Goal: Navigation & Orientation: Find specific page/section

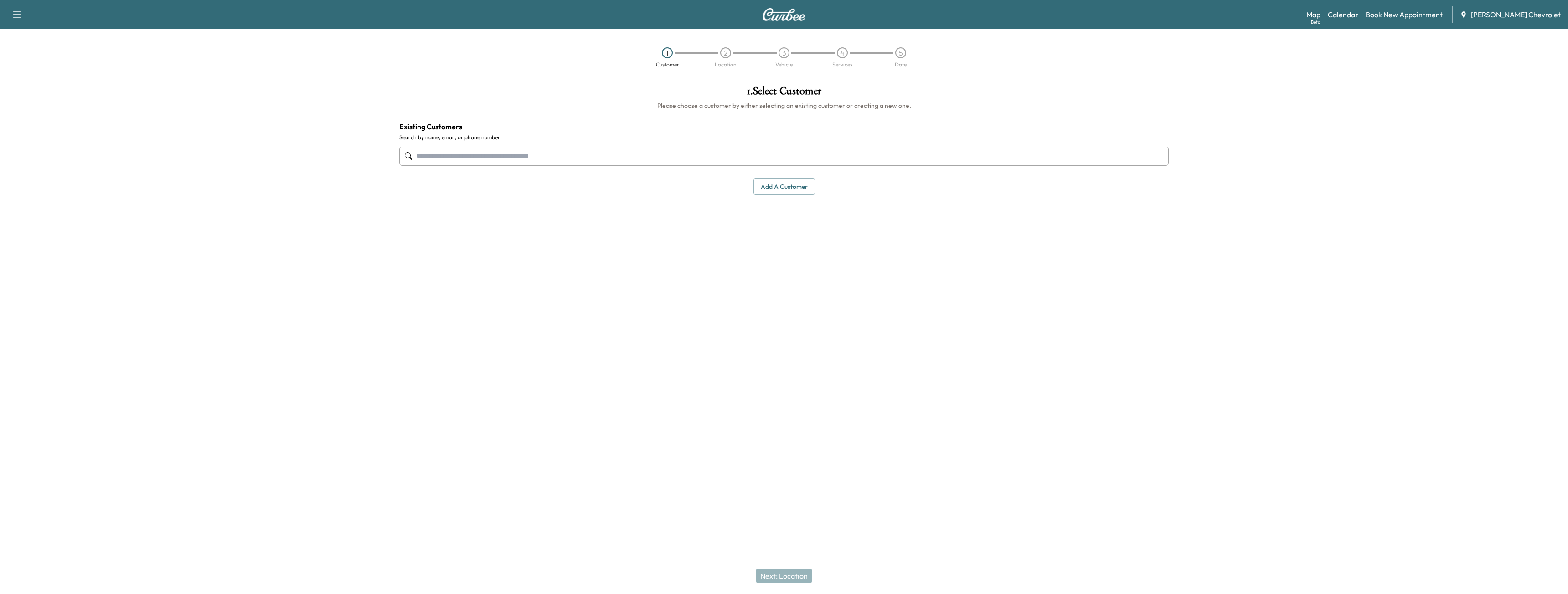
click at [1353, 17] on link "Calendar" at bounding box center [1344, 15] width 31 height 11
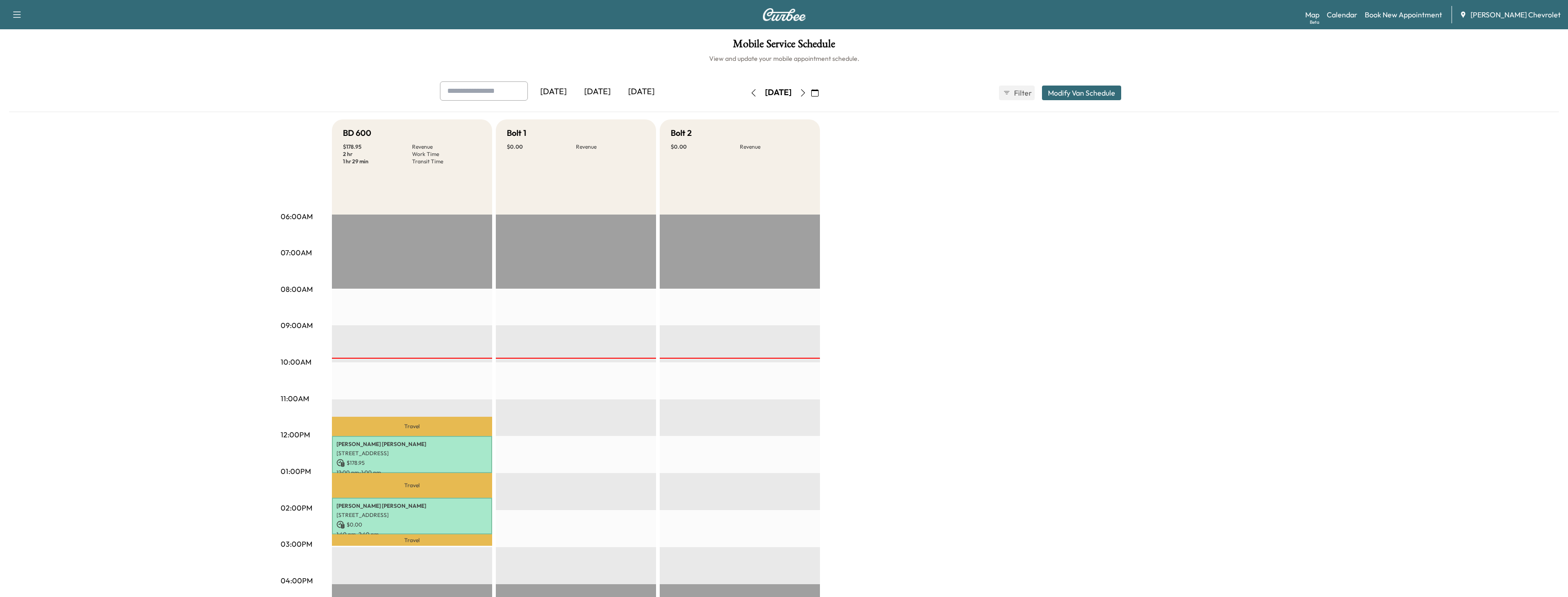
click at [807, 95] on icon "button" at bounding box center [803, 92] width 7 height 7
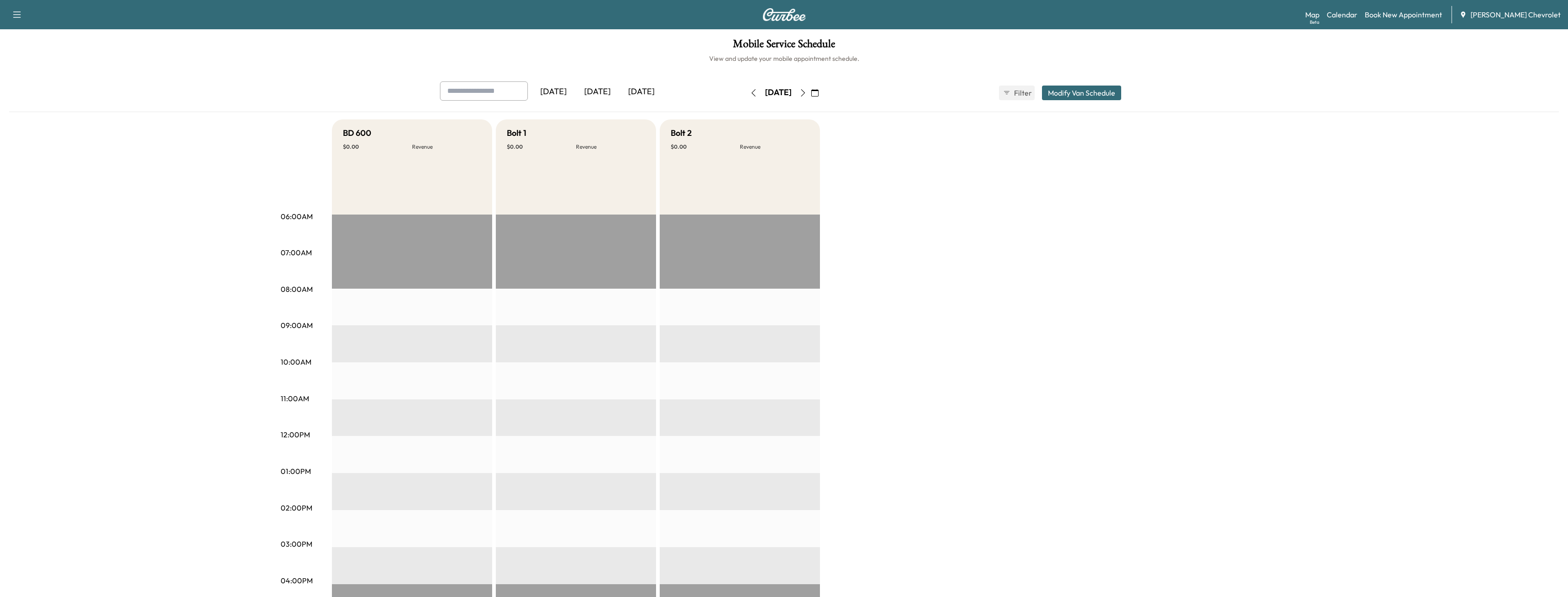
click at [750, 95] on icon "button" at bounding box center [753, 92] width 7 height 7
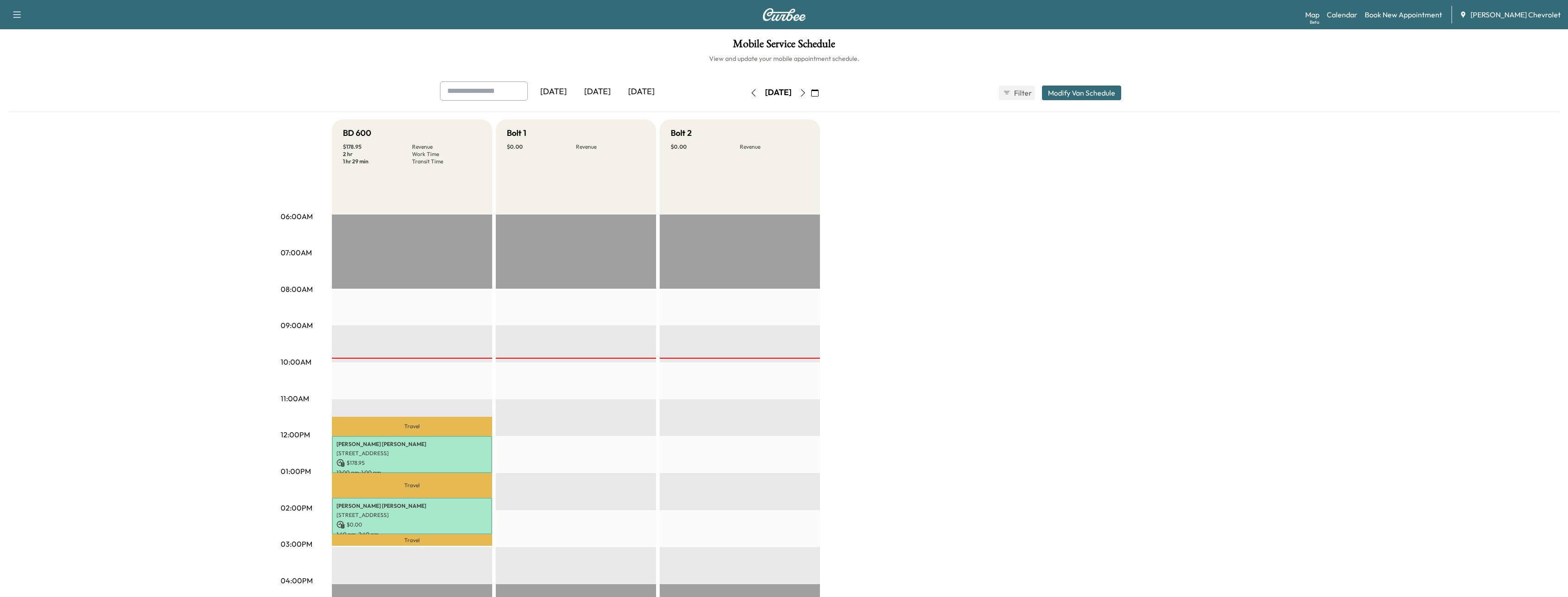
click at [220, 462] on div "[DATE] [DATE] [DATE] [DATE] August 2025 S M T W T F S 27 28 29 30 31 1 2 3 4 5 …" at bounding box center [784, 443] width 1550 height 725
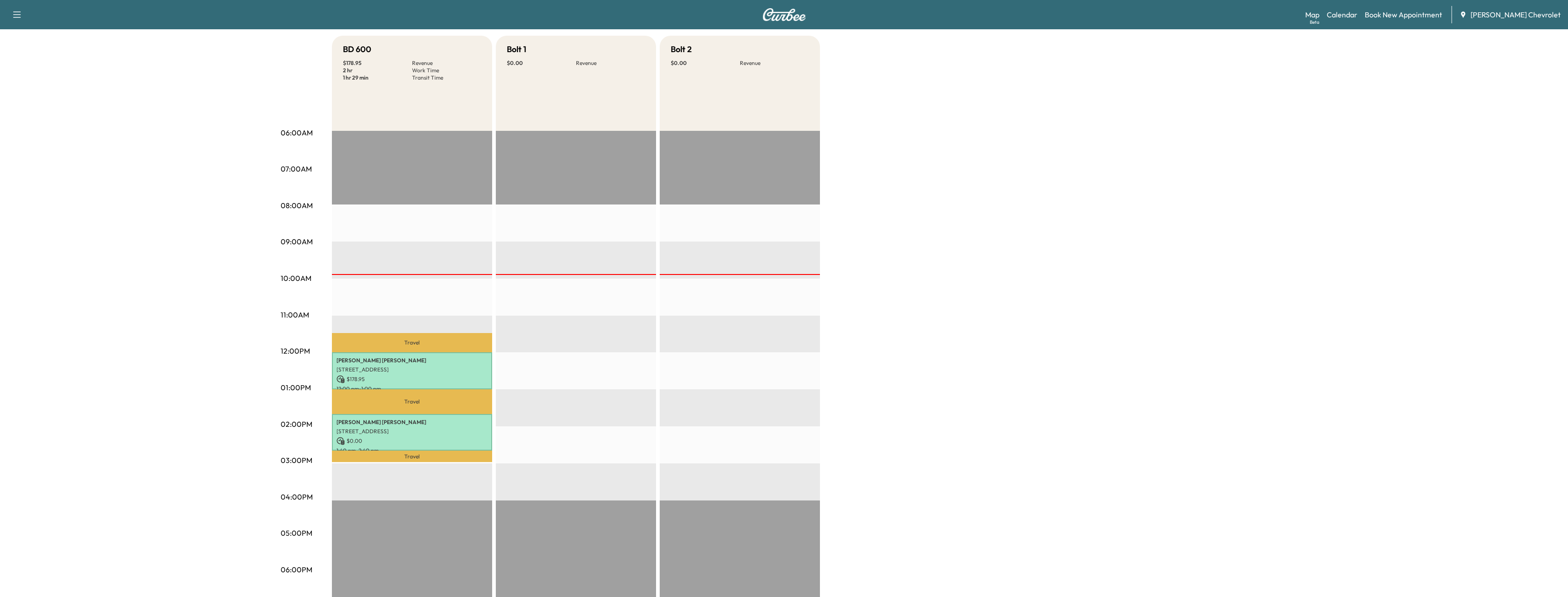
scroll to position [137, 0]
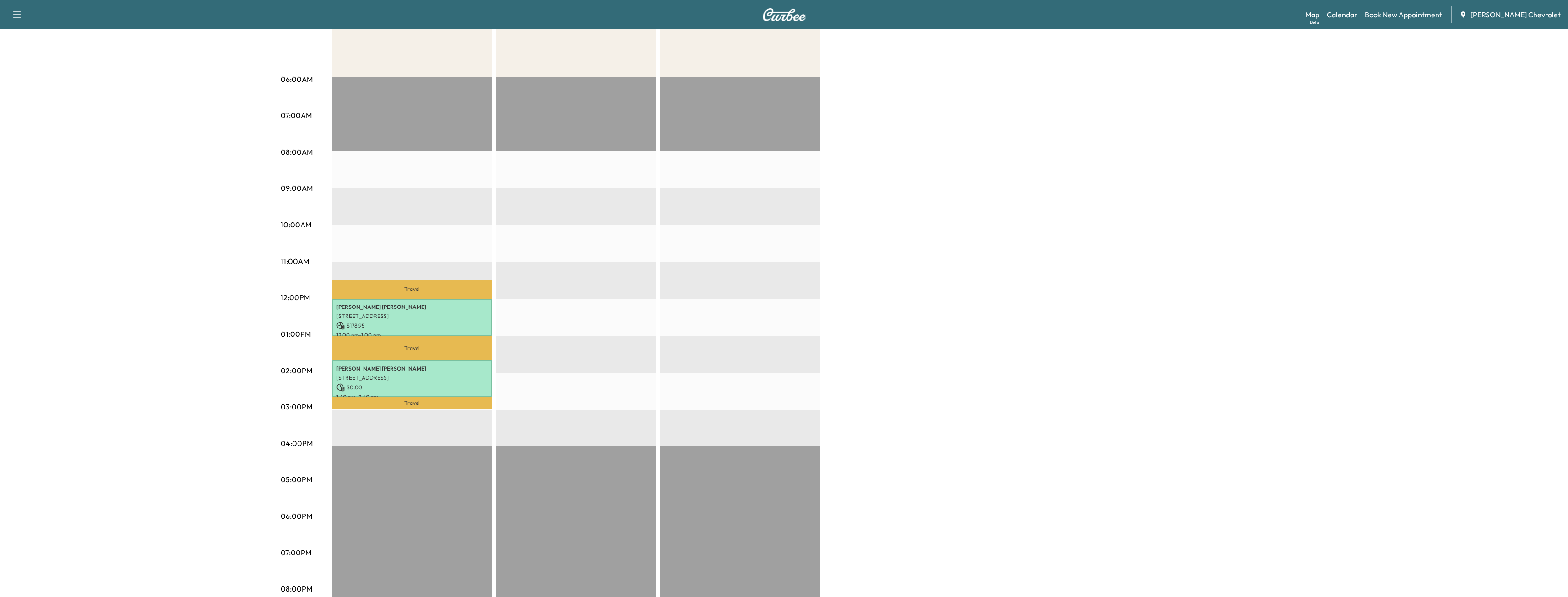
click at [274, 99] on div "[DATE] [DATE] [DATE] [DATE] August 2025 S M T W T F S 27 28 29 30 31 1 2 3 4 5 …" at bounding box center [784, 306] width 1550 height 725
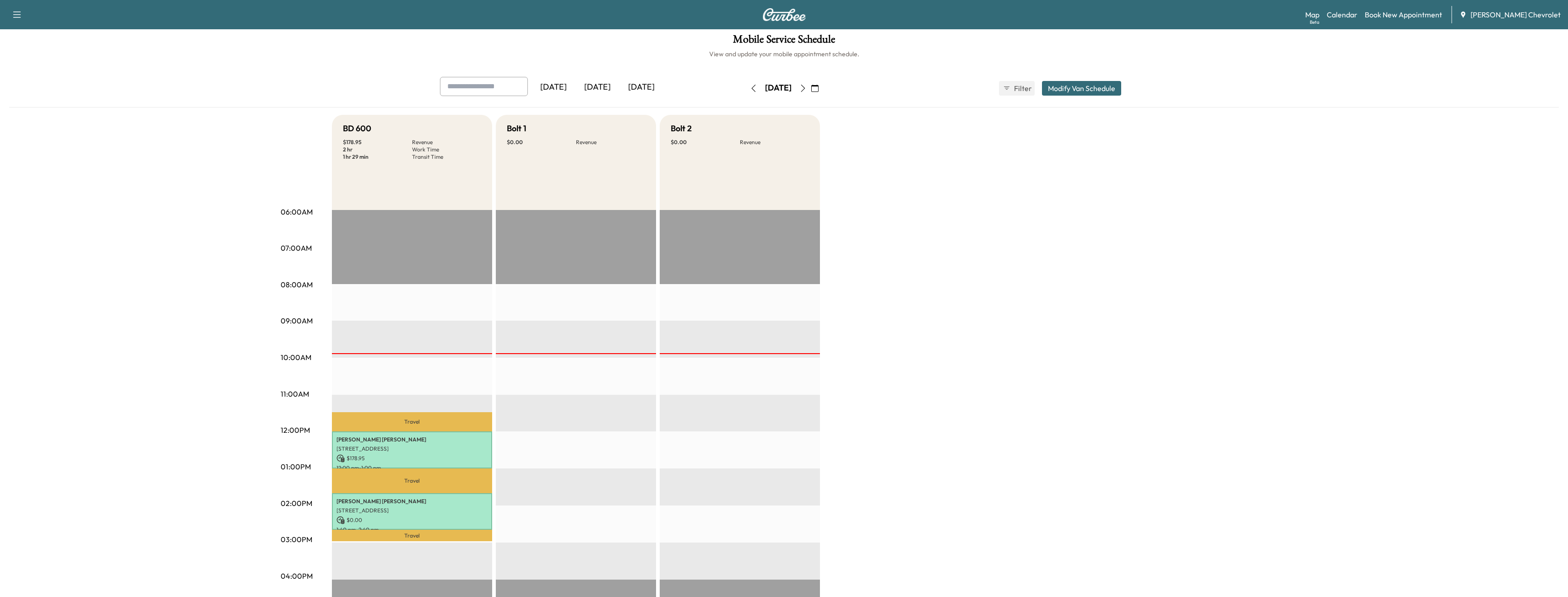
scroll to position [0, 0]
